Goal: Information Seeking & Learning: Find specific fact

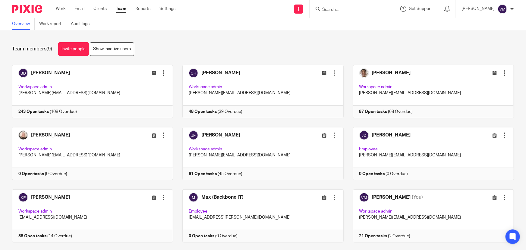
click at [123, 8] on link "Team" at bounding box center [121, 9] width 11 height 6
click at [87, 23] on link "Audit logs" at bounding box center [82, 24] width 23 height 12
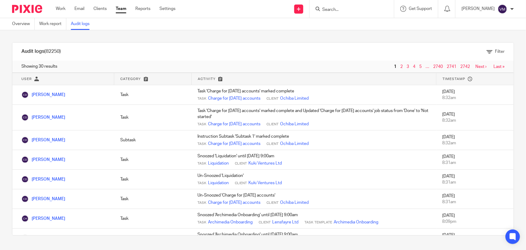
click at [120, 9] on link "Team" at bounding box center [121, 9] width 11 height 6
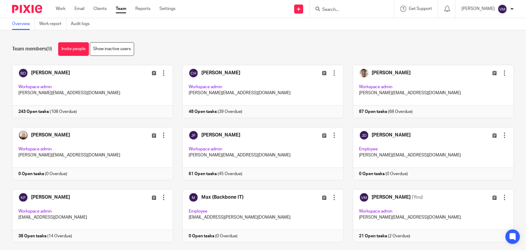
click at [339, 10] on input "Search" at bounding box center [349, 9] width 54 height 5
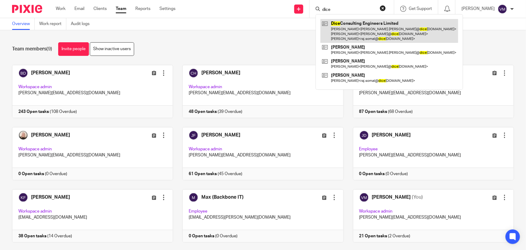
type input "dice"
click at [352, 27] on link at bounding box center [390, 31] width 138 height 24
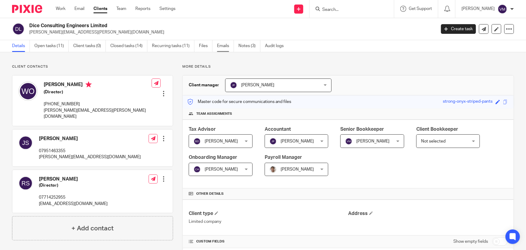
click at [223, 44] on link "Emails" at bounding box center [225, 46] width 17 height 12
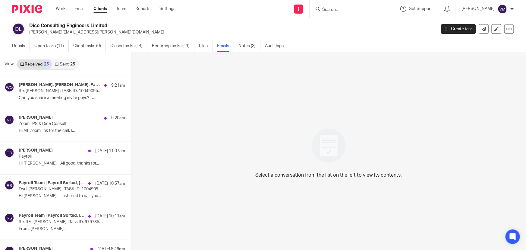
click at [62, 64] on link "Sent 25" at bounding box center [65, 64] width 26 height 10
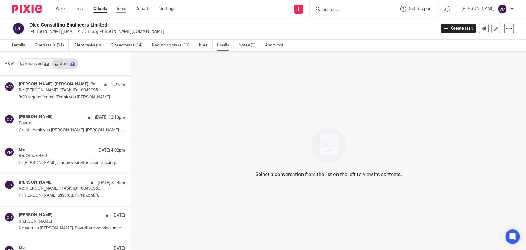
click at [123, 8] on link "Team" at bounding box center [121, 9] width 10 height 6
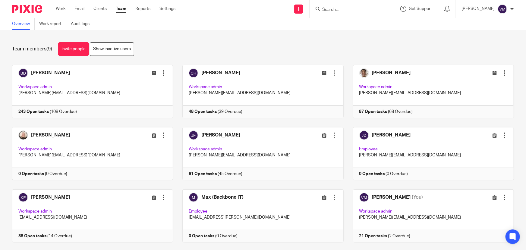
click at [345, 12] on input "Search" at bounding box center [349, 9] width 54 height 5
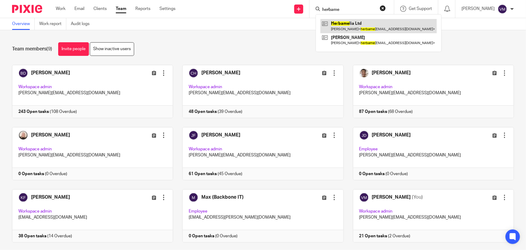
type input "herbame"
click at [365, 21] on link at bounding box center [379, 26] width 116 height 14
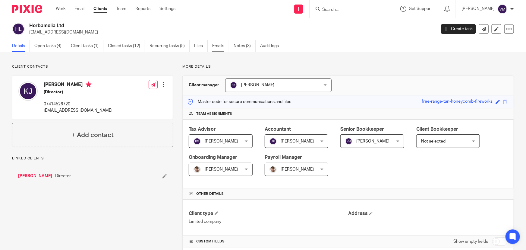
click at [219, 48] on link "Emails" at bounding box center [220, 46] width 17 height 12
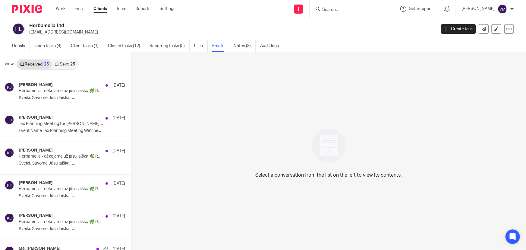
click at [63, 66] on link "Sent 25" at bounding box center [65, 64] width 26 height 10
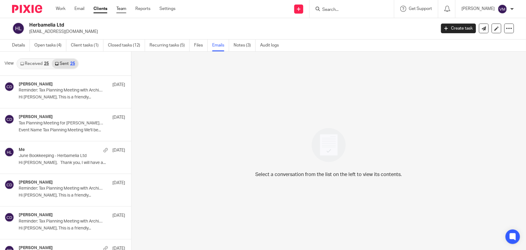
click at [121, 7] on link "Team" at bounding box center [121, 9] width 10 height 6
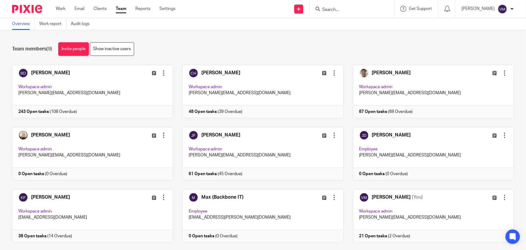
click at [119, 8] on link "Team" at bounding box center [121, 9] width 11 height 6
click at [86, 20] on link "Audit logs" at bounding box center [82, 24] width 23 height 12
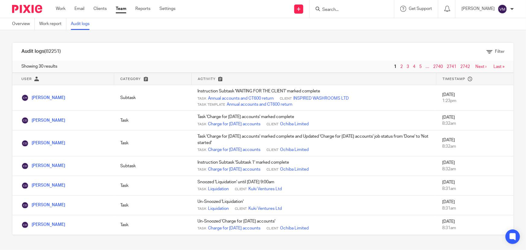
click at [119, 8] on link "Team" at bounding box center [121, 9] width 11 height 6
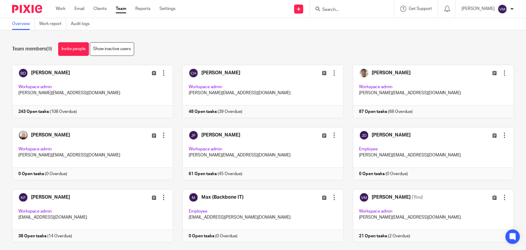
click at [347, 9] on input "Search" at bounding box center [349, 9] width 54 height 5
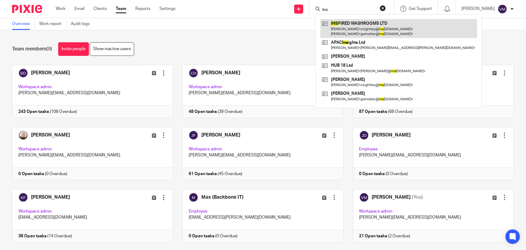
type input "ins"
click at [364, 28] on link at bounding box center [399, 28] width 157 height 19
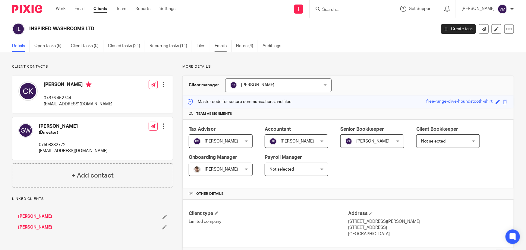
click at [221, 46] on link "Emails" at bounding box center [223, 46] width 17 height 12
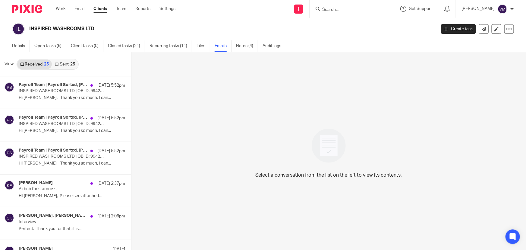
click at [63, 65] on link "Sent 25" at bounding box center [65, 64] width 26 height 10
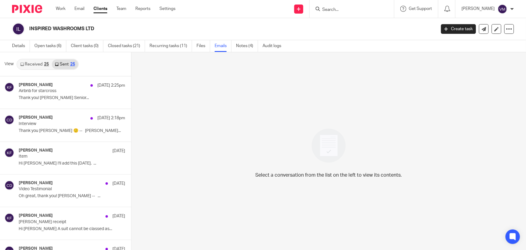
scroll to position [1, 0]
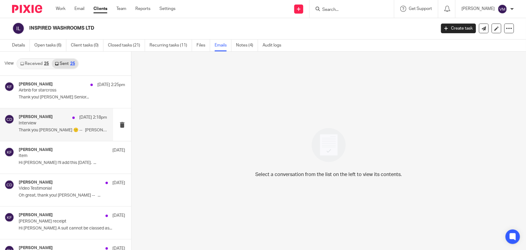
click at [33, 126] on div "Chris Demetriou 15 Sep 2:18pm Interview Thank you Chris 🙂 -- Chris..." at bounding box center [63, 124] width 88 height 20
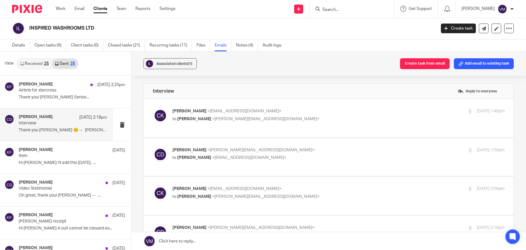
scroll to position [0, 0]
click at [337, 110] on p "Christopher Kightley <ckightley@inspiredwashrooms.co.uk>" at bounding box center [284, 111] width 222 height 6
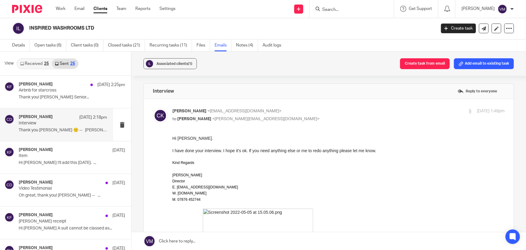
click at [337, 110] on p "Christopher Kightley <ckightley@inspiredwashrooms.co.uk>" at bounding box center [284, 111] width 222 height 6
checkbox input "false"
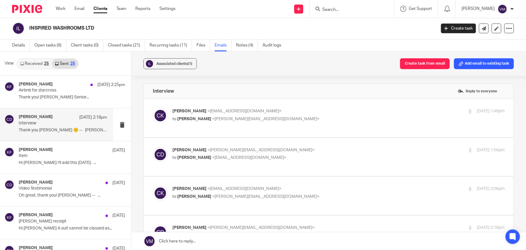
click at [335, 146] on label at bounding box center [329, 157] width 370 height 38
click at [153, 147] on input "checkbox" at bounding box center [153, 147] width 0 height 0
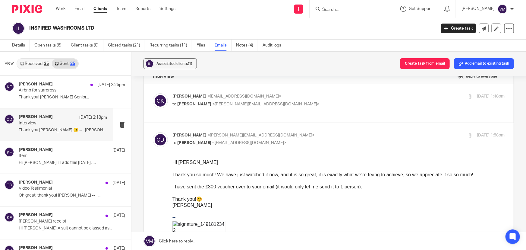
scroll to position [27, 0]
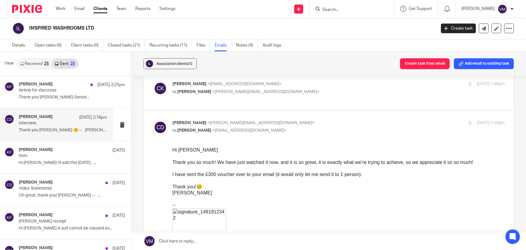
click at [339, 120] on p "Chris Demetriou <chris@archimediaaccounts.co.uk>" at bounding box center [284, 123] width 222 height 6
checkbox input "false"
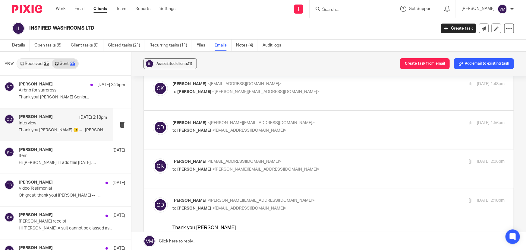
click at [337, 155] on label at bounding box center [329, 168] width 370 height 38
click at [153, 158] on input "checkbox" at bounding box center [153, 158] width 0 height 0
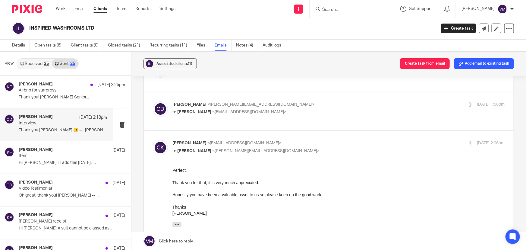
scroll to position [55, 0]
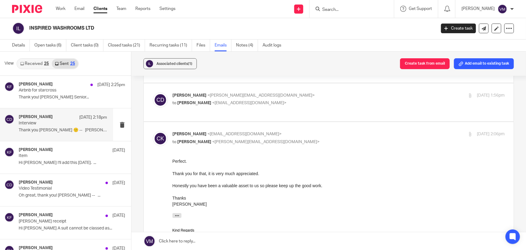
click at [153, 131] on input "checkbox" at bounding box center [153, 131] width 0 height 0
checkbox input "false"
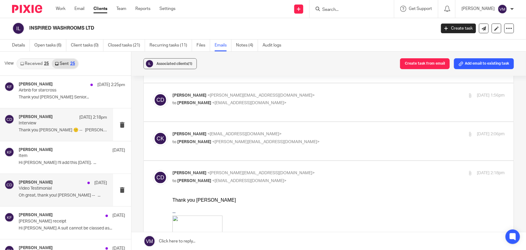
click at [34, 190] on p "Video Testimonial" at bounding box center [54, 188] width 71 height 5
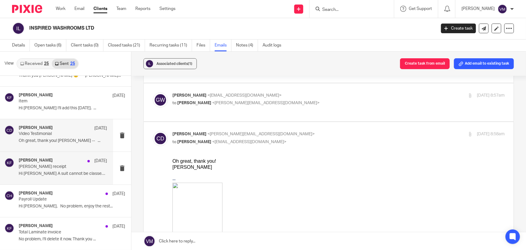
click at [49, 172] on p "Hi Chris A suit cannot be classed as..." at bounding box center [63, 173] width 88 height 5
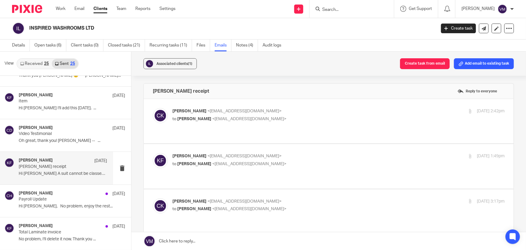
scroll to position [0, 0]
click at [342, 114] on div "Christopher Kightley <ckightley@inspiredwashrooms.co.uk> to Kirsty Flowerdew <k…" at bounding box center [284, 115] width 222 height 14
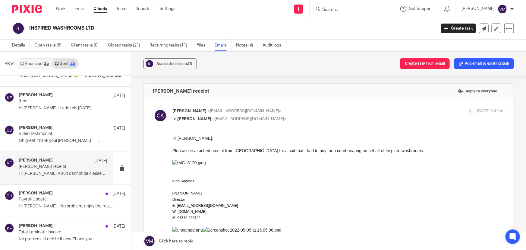
click at [153, 108] on input "checkbox" at bounding box center [153, 108] width 0 height 0
checkbox input "false"
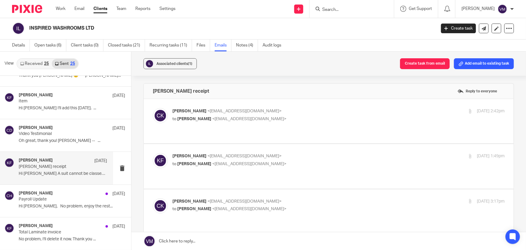
click at [332, 145] on label at bounding box center [329, 166] width 370 height 44
click at [153, 153] on input "checkbox" at bounding box center [153, 153] width 0 height 0
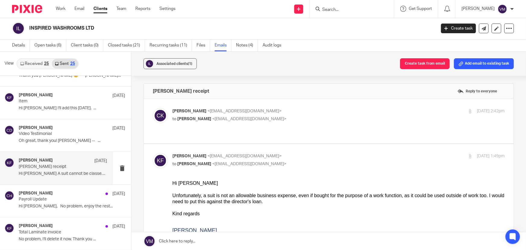
click at [153, 153] on input "checkbox" at bounding box center [153, 153] width 0 height 0
checkbox input "false"
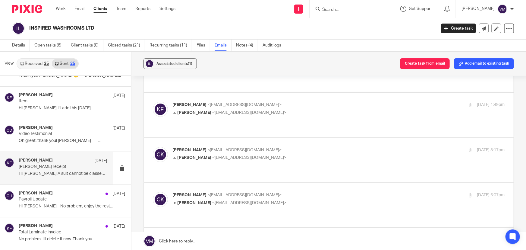
scroll to position [55, 0]
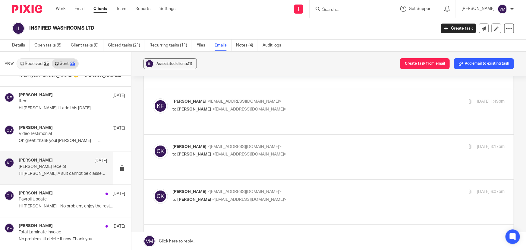
click at [332, 144] on p "Christopher Kightley <ckightley@inspiredwashrooms.co.uk>" at bounding box center [284, 147] width 222 height 6
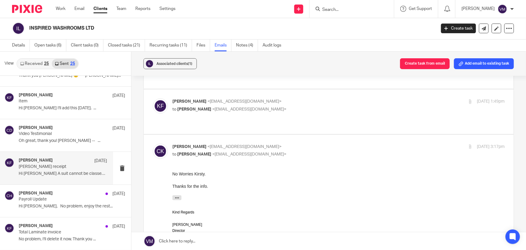
scroll to position [0, 0]
click at [332, 144] on p "Christopher Kightley <ckightley@inspiredwashrooms.co.uk>" at bounding box center [284, 147] width 222 height 6
checkbox input "false"
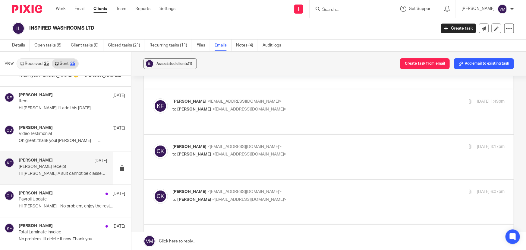
scroll to position [82, 0]
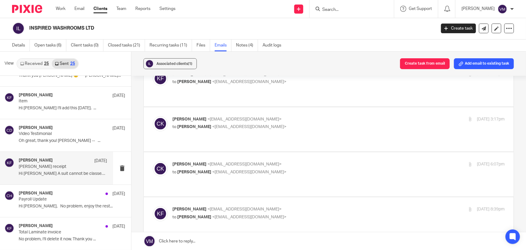
click at [331, 161] on p "Christopher Kightley <ckightley@inspiredwashrooms.co.uk>" at bounding box center [284, 164] width 222 height 6
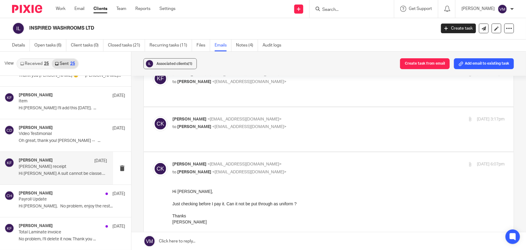
scroll to position [0, 0]
click at [331, 161] on p "Christopher Kightley <ckightley@inspiredwashrooms.co.uk>" at bounding box center [284, 164] width 222 height 6
checkbox input "false"
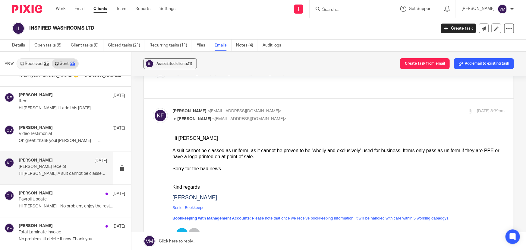
scroll to position [137, 0]
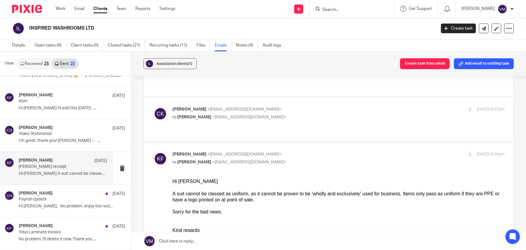
click at [324, 151] on p "Kirsty Flowerdew <kirsty@archimediaaccounts.co.uk>" at bounding box center [284, 154] width 222 height 6
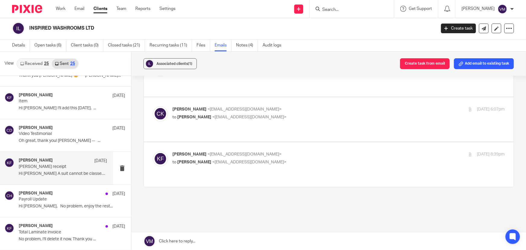
scroll to position [121, 0]
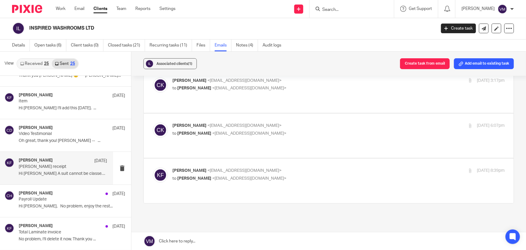
click at [323, 158] on label at bounding box center [329, 180] width 370 height 44
click at [153, 167] on input "checkbox" at bounding box center [153, 167] width 0 height 0
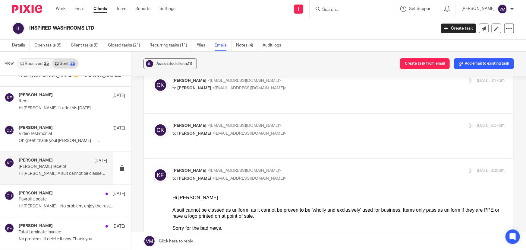
scroll to position [0, 0]
click at [153, 167] on input "checkbox" at bounding box center [153, 167] width 0 height 0
checkbox input "false"
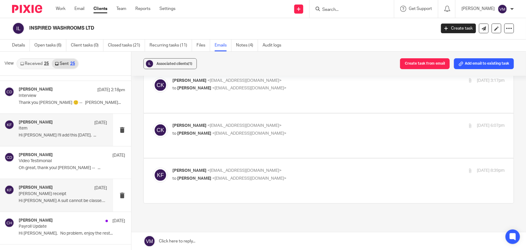
scroll to position [27, 0]
click at [36, 67] on link "Received 25" at bounding box center [34, 64] width 35 height 10
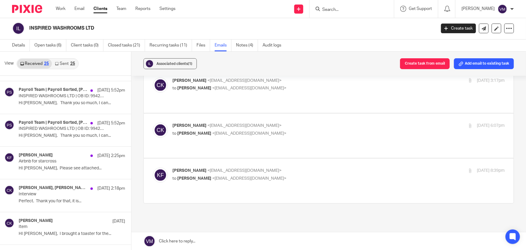
scroll to position [0, 0]
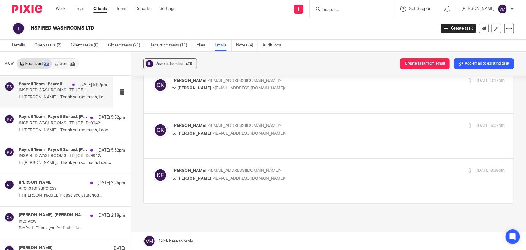
click at [35, 94] on div "Payroll Team | Payroll Sorted, Glenn Whistler 17 Sep 5:52pm INSPIRED WASHROOMS …" at bounding box center [63, 92] width 88 height 20
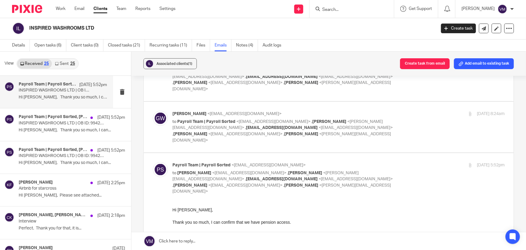
scroll to position [302, 0]
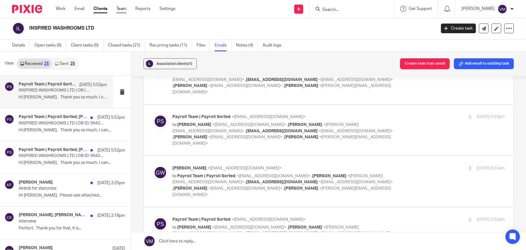
click at [123, 9] on link "Team" at bounding box center [121, 9] width 10 height 6
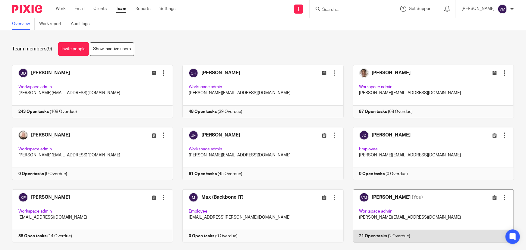
click at [390, 234] on link at bounding box center [429, 215] width 170 height 53
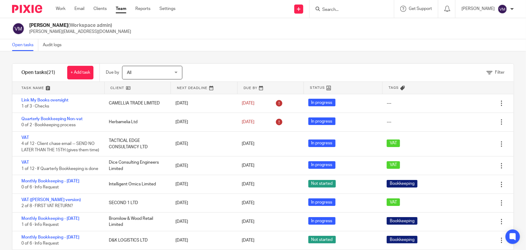
click at [122, 8] on link "Team" at bounding box center [121, 9] width 11 height 6
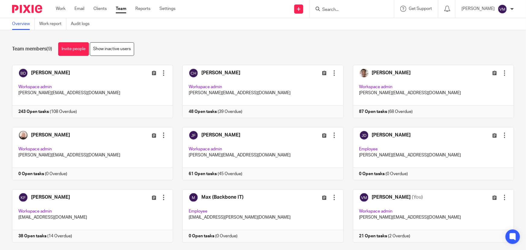
click at [122, 9] on link "Team" at bounding box center [121, 9] width 11 height 6
click at [89, 24] on link "Audit logs" at bounding box center [82, 24] width 23 height 12
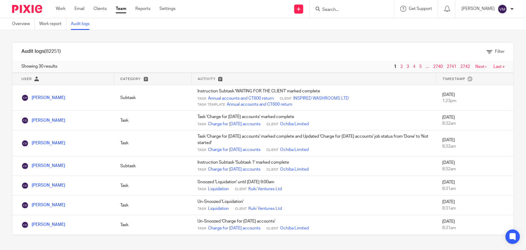
click at [120, 8] on link "Team" at bounding box center [121, 9] width 11 height 6
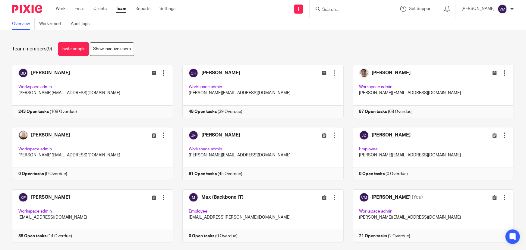
click at [375, 9] on input "Search" at bounding box center [349, 9] width 54 height 5
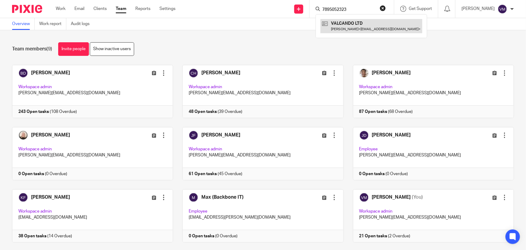
type input "7895052323"
click at [362, 27] on link at bounding box center [372, 26] width 102 height 14
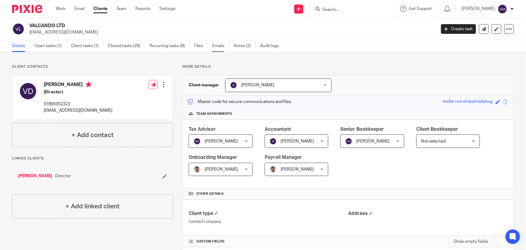
click at [217, 45] on link "Emails" at bounding box center [220, 46] width 17 height 12
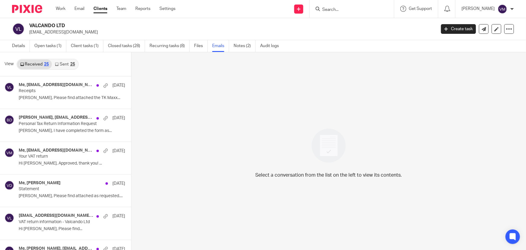
click at [61, 64] on link "Sent 25" at bounding box center [65, 64] width 26 height 10
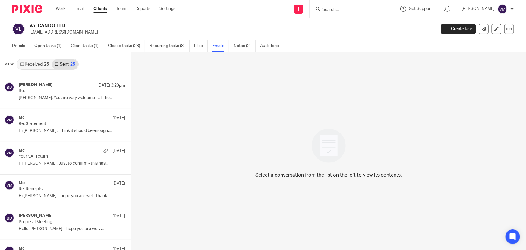
scroll to position [1, 0]
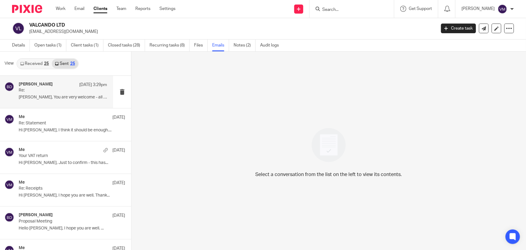
click at [60, 89] on p "Re:" at bounding box center [54, 90] width 71 height 5
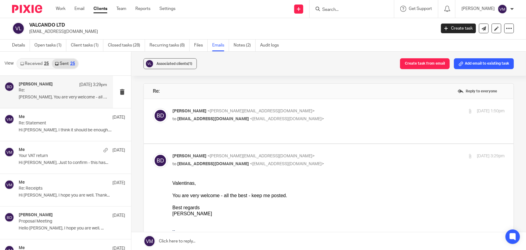
scroll to position [0, 0]
click at [329, 115] on div "Barbara Demtriou <barbara@archimediaaccounts.co.uk> to v.denisovas@valcando.co.…" at bounding box center [284, 115] width 222 height 14
checkbox input "true"
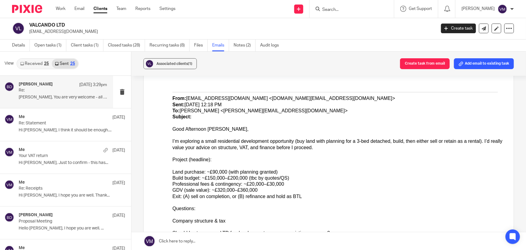
scroll to position [549, 0]
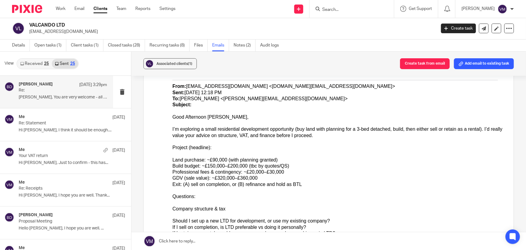
click at [38, 63] on link "Received 25" at bounding box center [34, 64] width 35 height 10
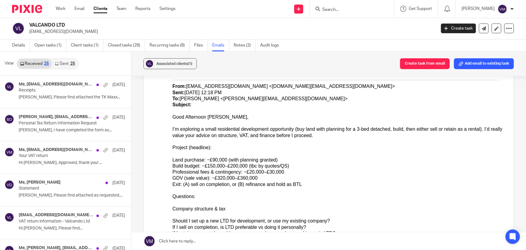
click at [70, 63] on div "25" at bounding box center [72, 64] width 5 height 4
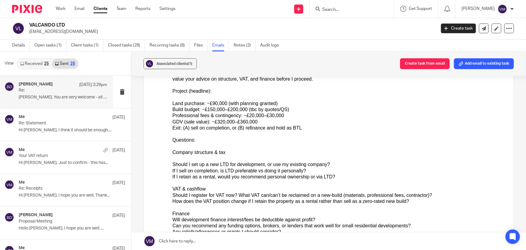
scroll to position [1947, 0]
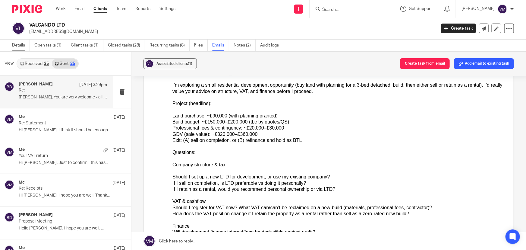
click at [18, 45] on link "Details" at bounding box center [21, 46] width 18 height 12
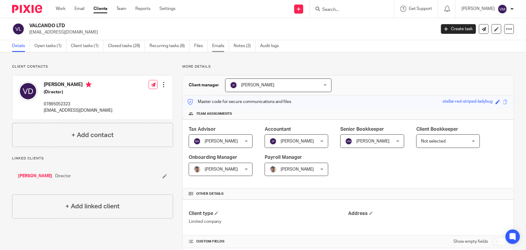
click at [218, 45] on link "Emails" at bounding box center [220, 46] width 17 height 12
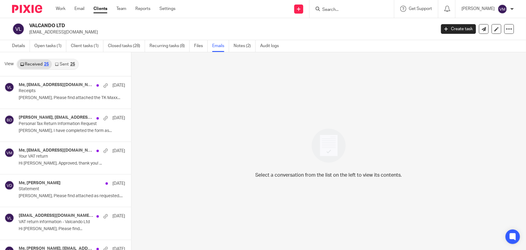
click at [70, 64] on div "25" at bounding box center [72, 64] width 5 height 4
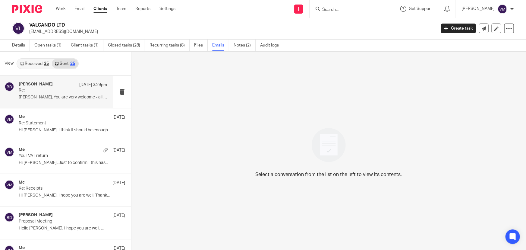
click at [53, 97] on p "Valentinas, You are very welcome - all the..." at bounding box center [63, 97] width 88 height 5
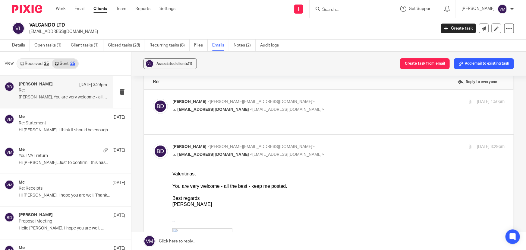
scroll to position [0, 0]
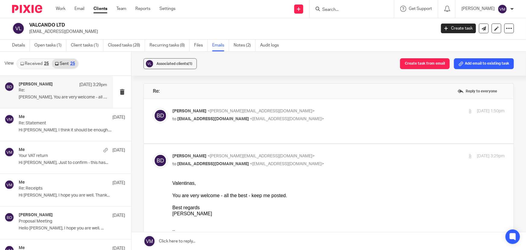
click at [330, 116] on p "to v.denisovas@valcando.co.uk <v.denisovas@valcando.co.uk>" at bounding box center [284, 119] width 222 height 6
checkbox input "true"
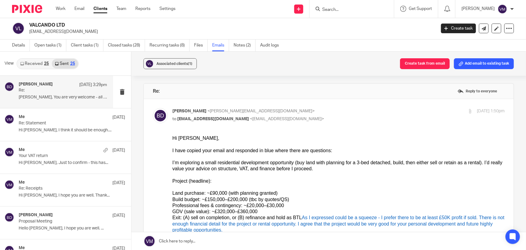
scroll to position [27, 0]
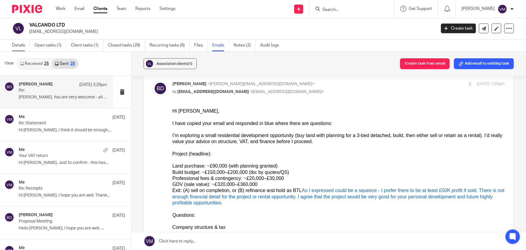
click at [23, 45] on link "Details" at bounding box center [21, 46] width 18 height 12
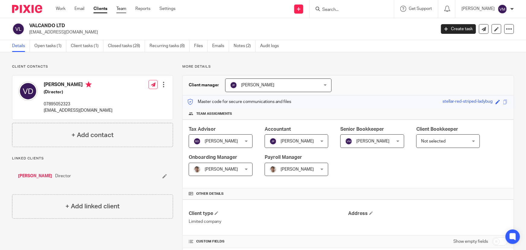
click at [126, 8] on link "Team" at bounding box center [121, 9] width 10 height 6
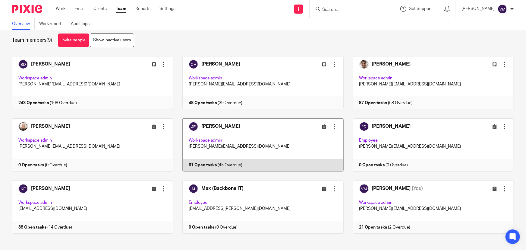
scroll to position [13, 0]
